Goal: Information Seeking & Learning: Learn about a topic

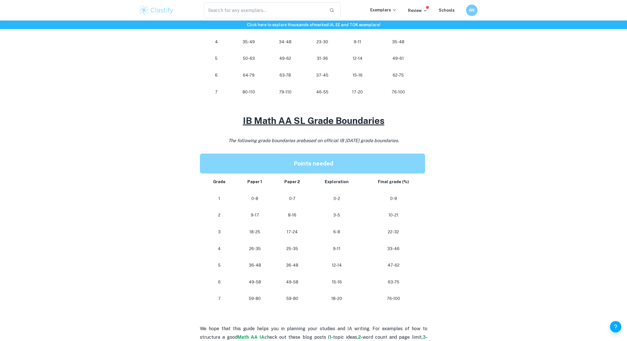
scroll to position [391, 0]
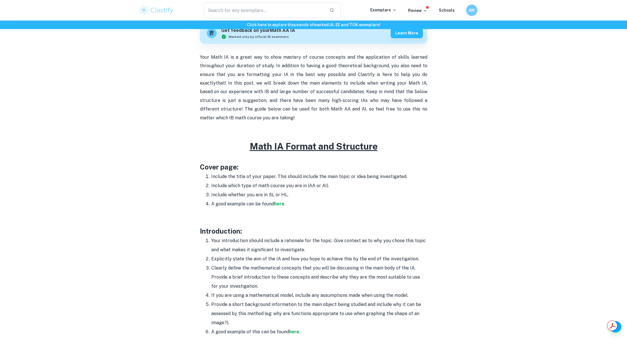
scroll to position [183, 0]
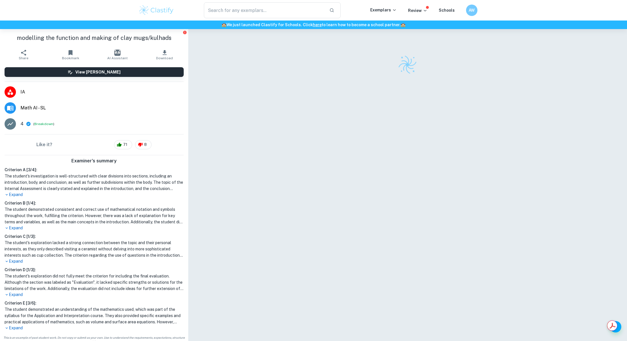
scroll to position [29, 0]
